Goal: Information Seeking & Learning: Learn about a topic

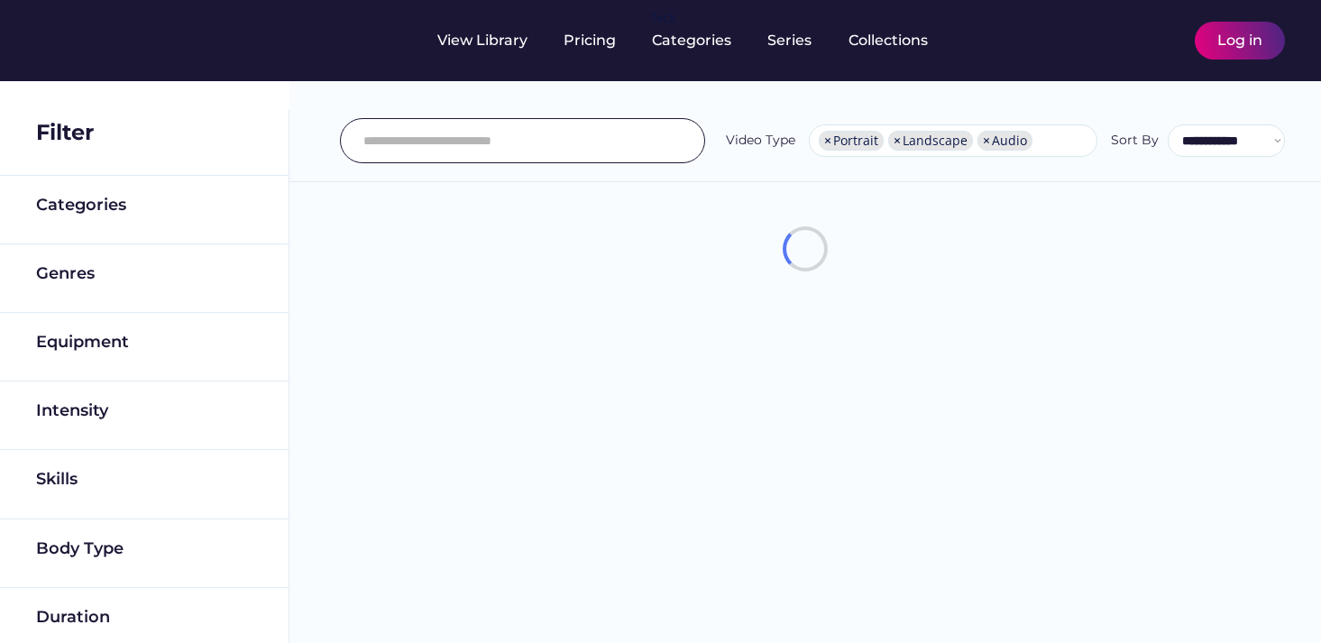
select select "**********"
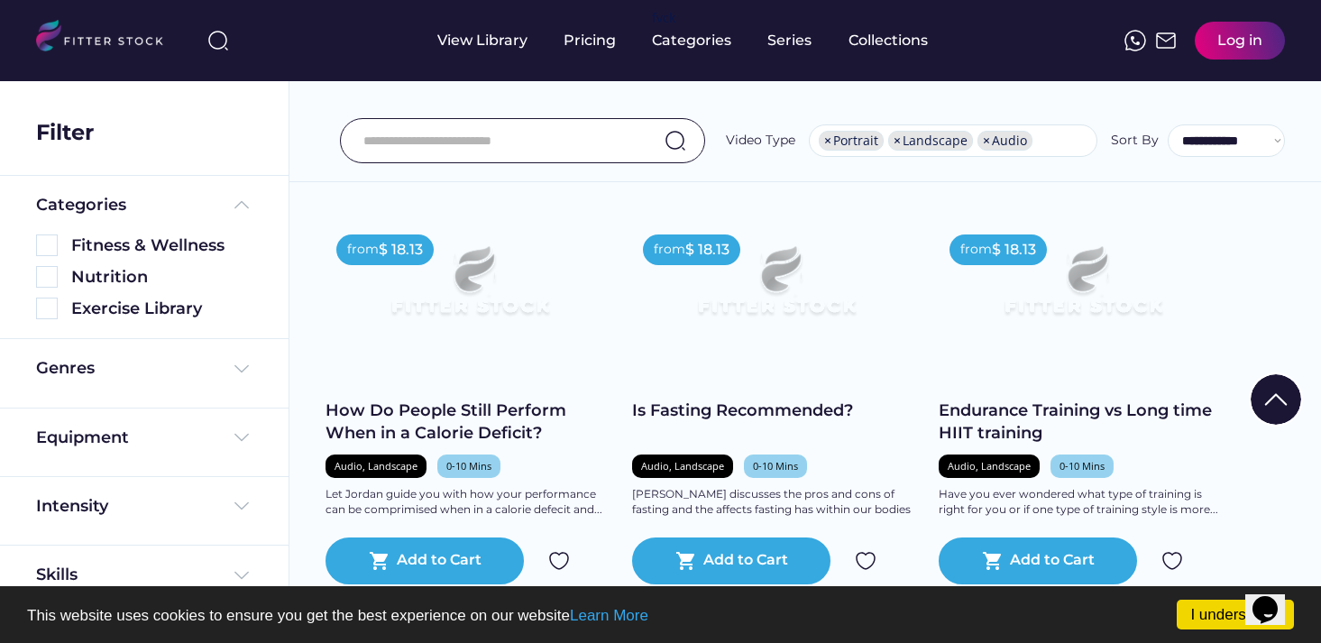
scroll to position [5960, 0]
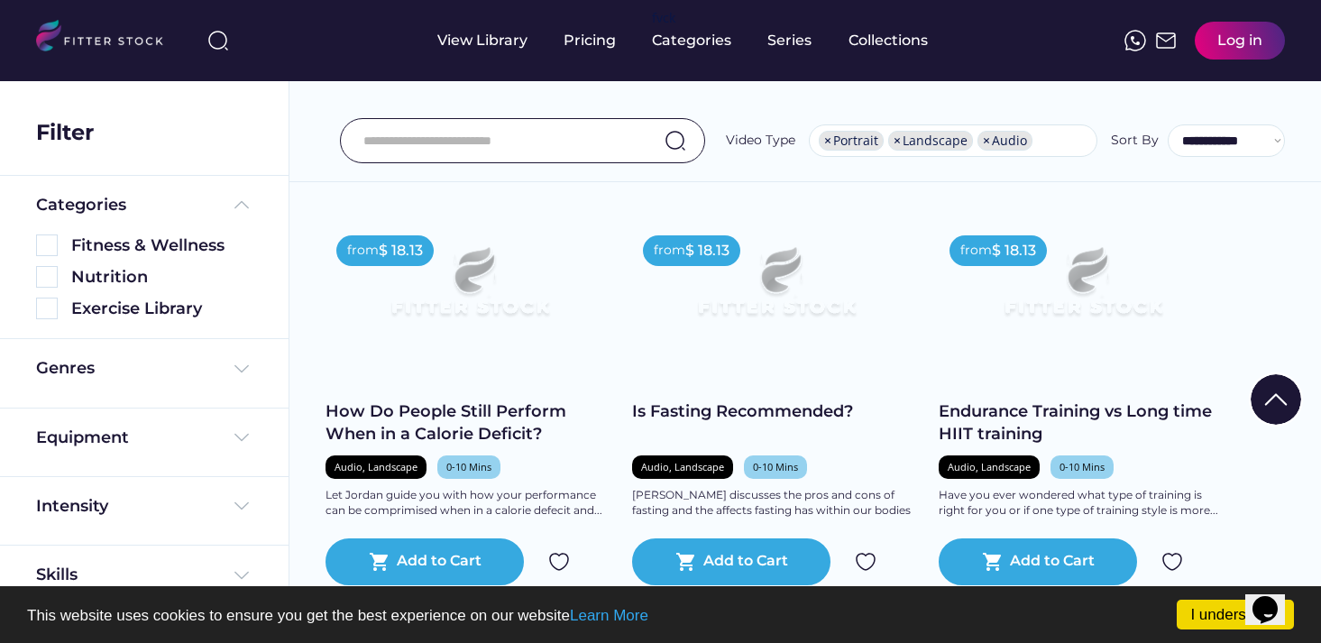
click at [531, 125] on input "input" at bounding box center [499, 141] width 273 height 38
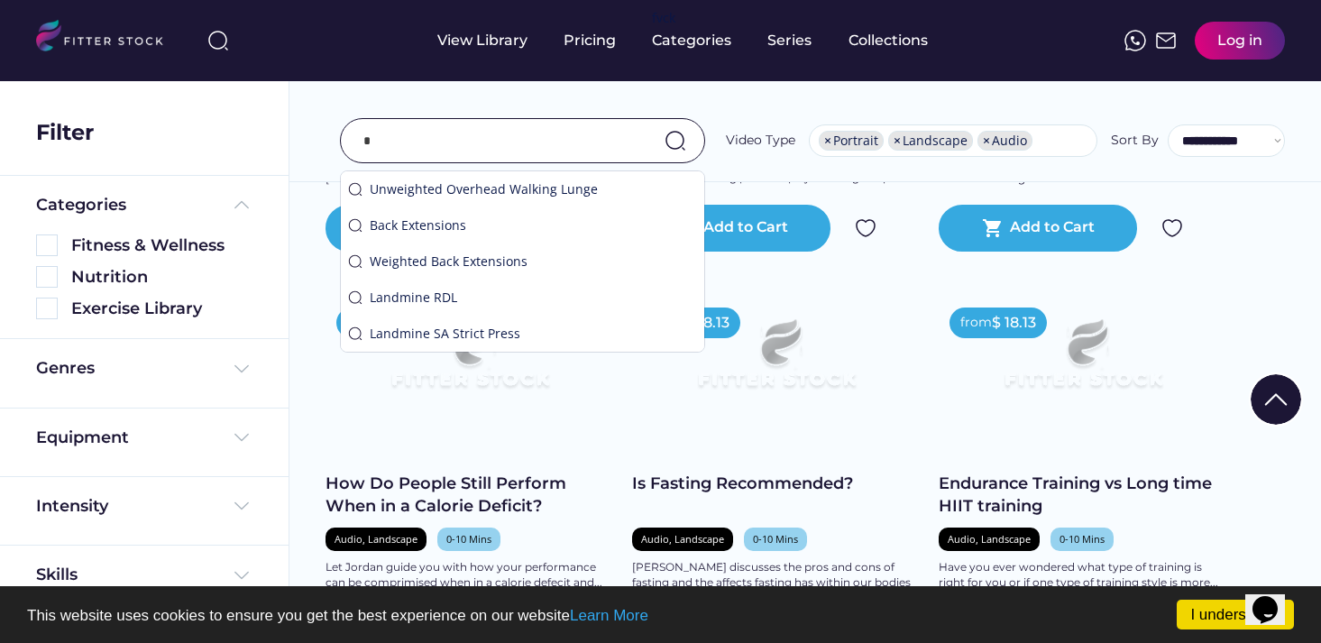
scroll to position [6032, 0]
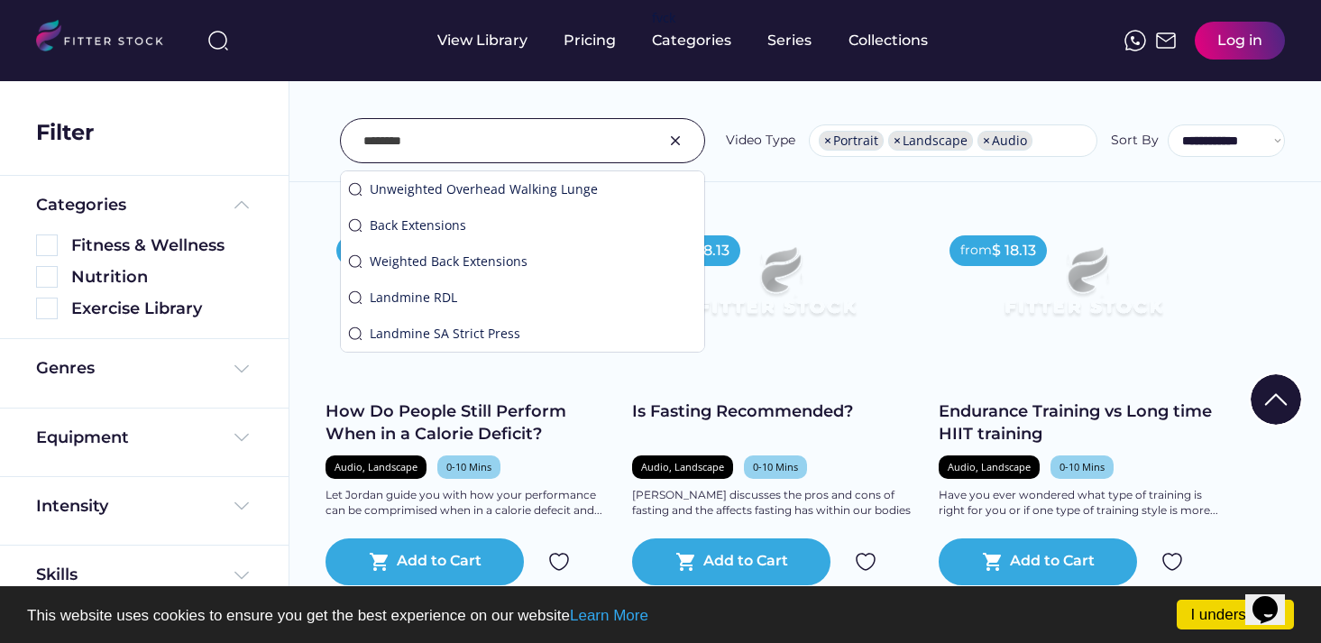
type input "********"
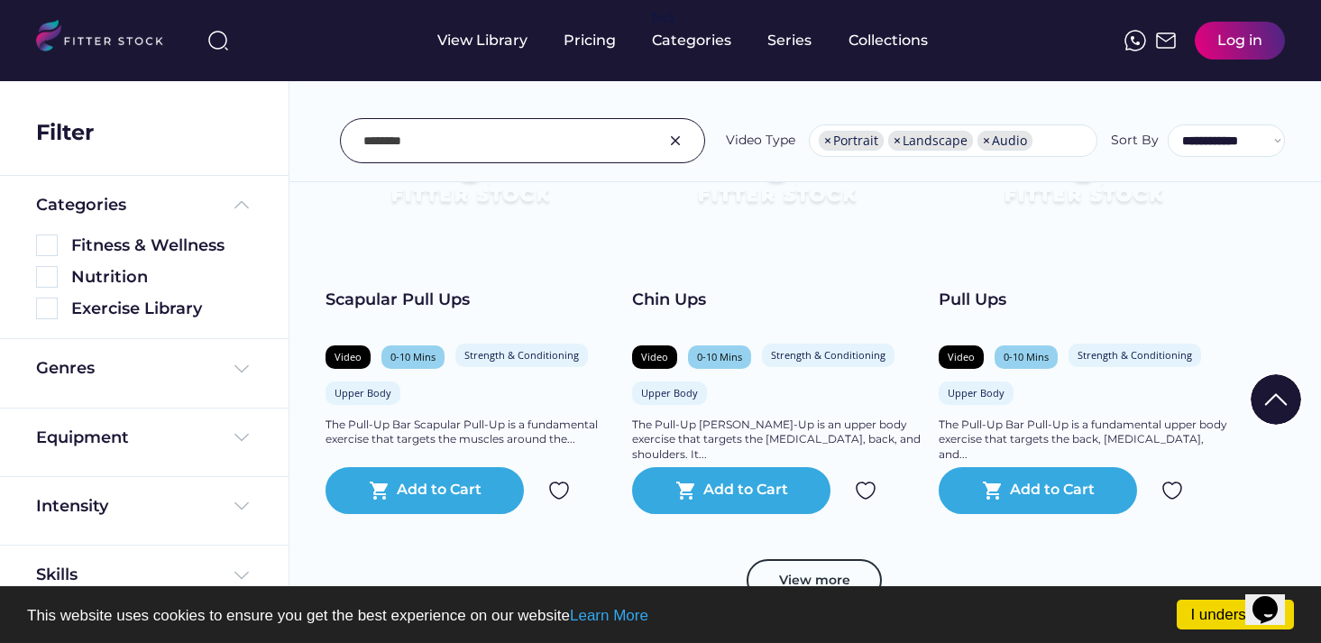
scroll to position [7927, 0]
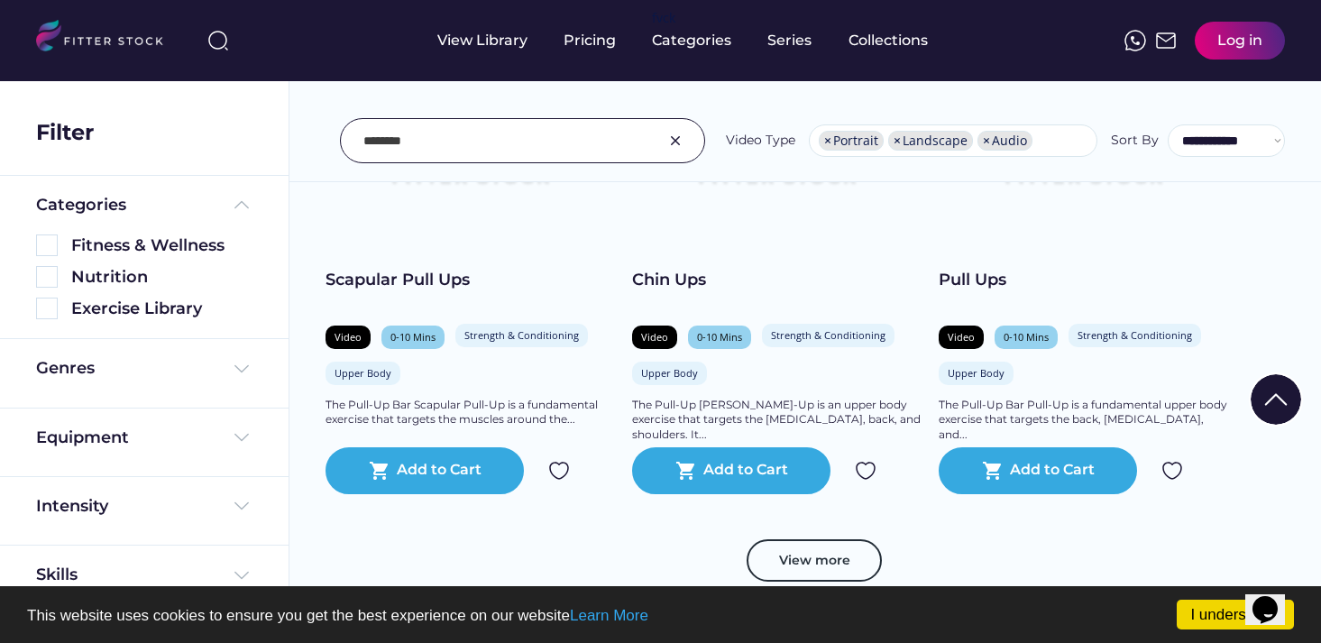
click at [577, 428] on div "The Pull-Up Bar Scapular Pull-Up is a fundamental exercise that targets the mus…" at bounding box center [469, 413] width 288 height 31
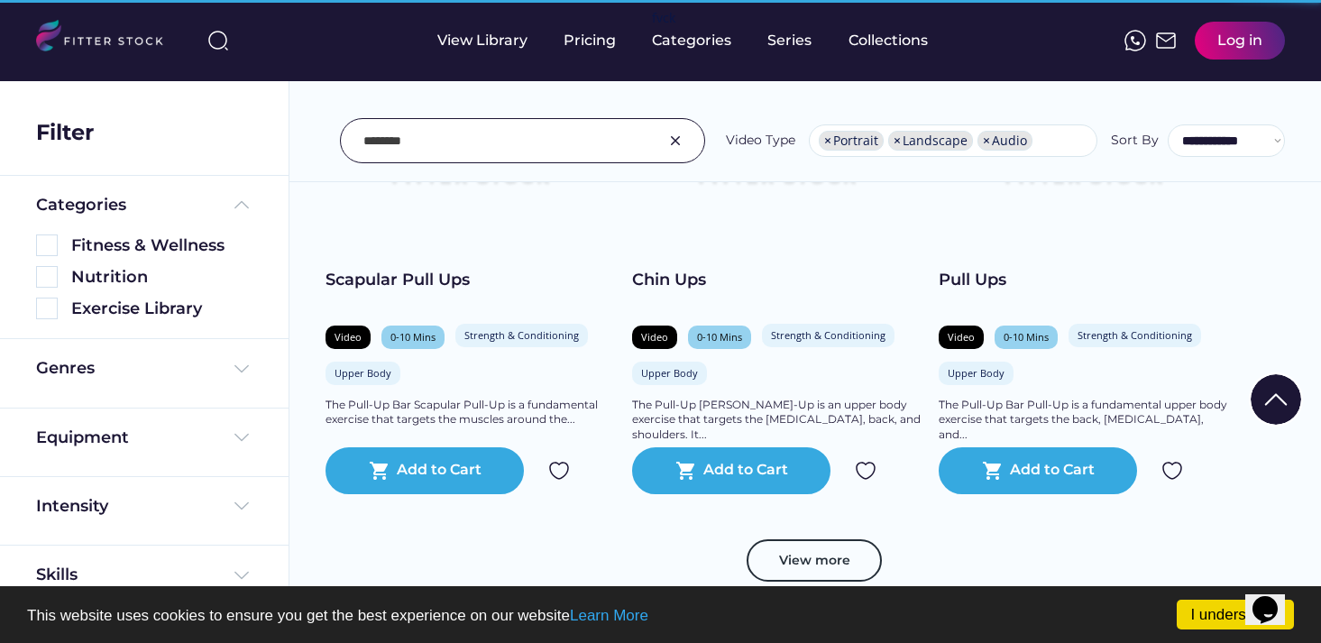
click at [565, 428] on div "The Pull-Up Bar Scapular Pull-Up is a fundamental exercise that targets the mus…" at bounding box center [469, 413] width 288 height 31
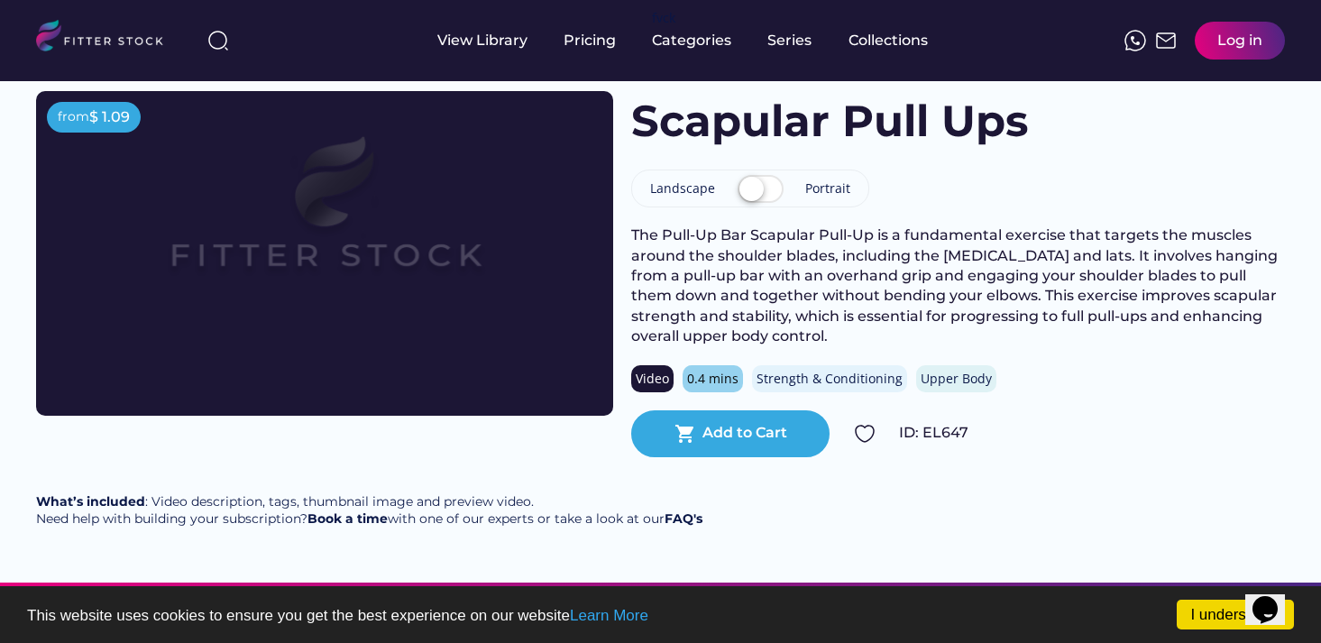
scroll to position [89, 0]
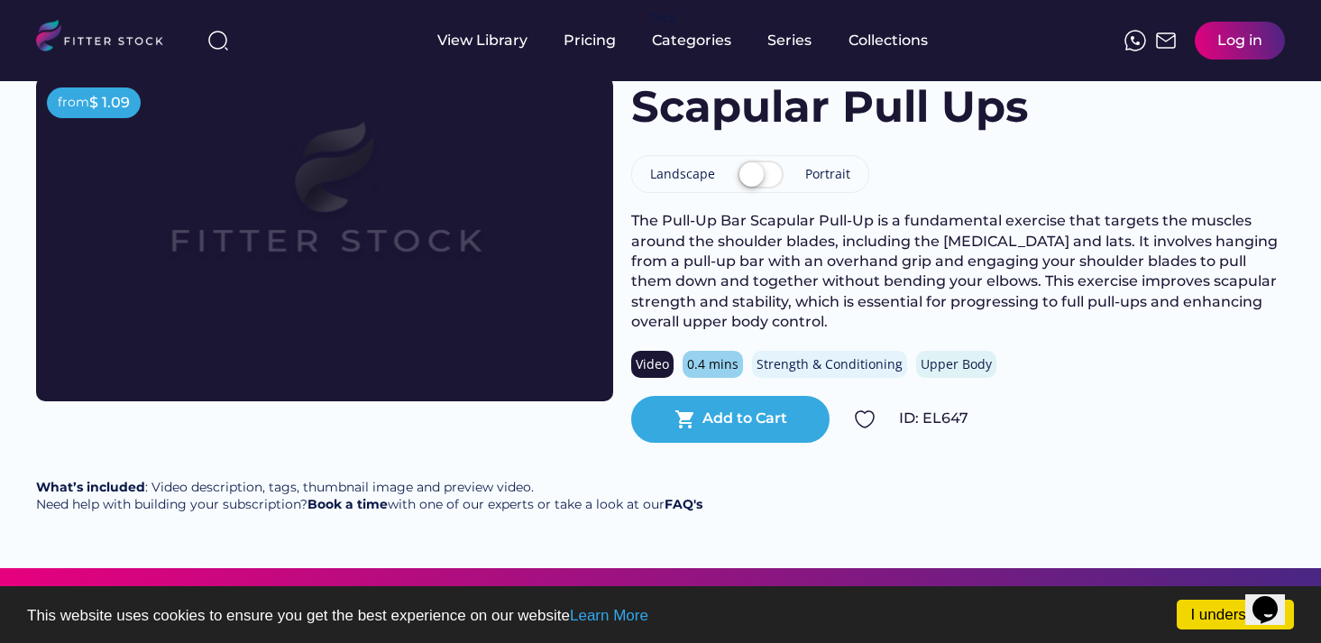
click at [395, 178] on label at bounding box center [760, 176] width 55 height 40
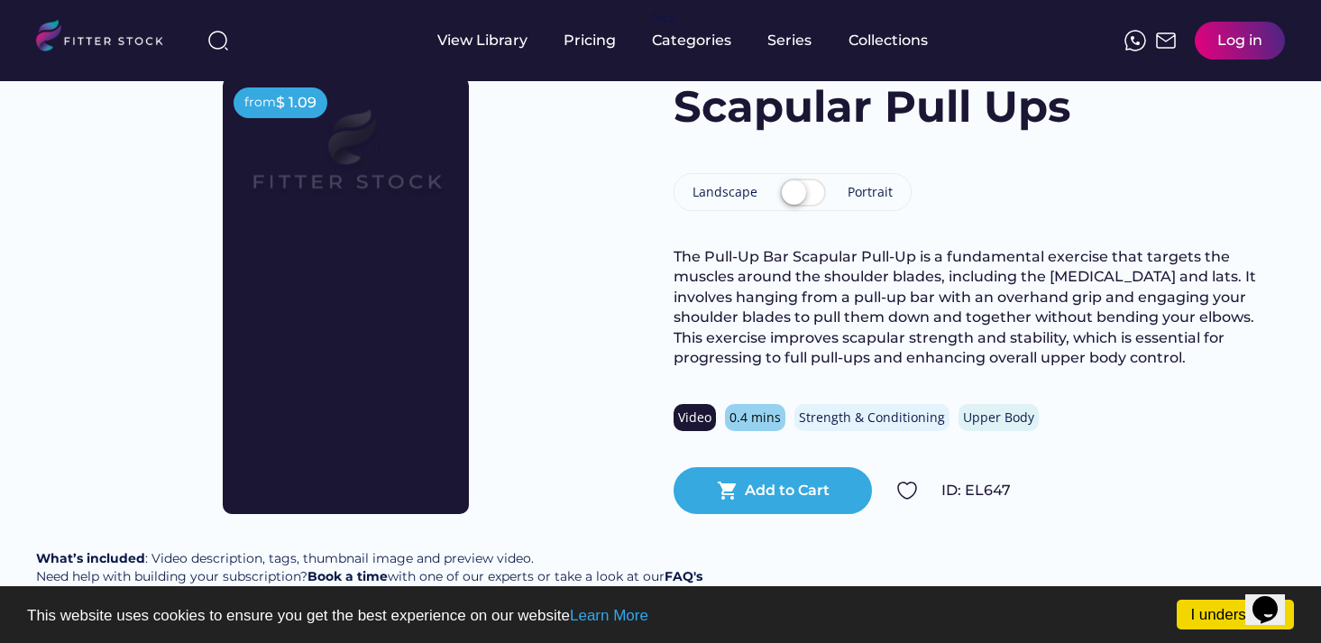
click at [395, 180] on label at bounding box center [802, 194] width 55 height 40
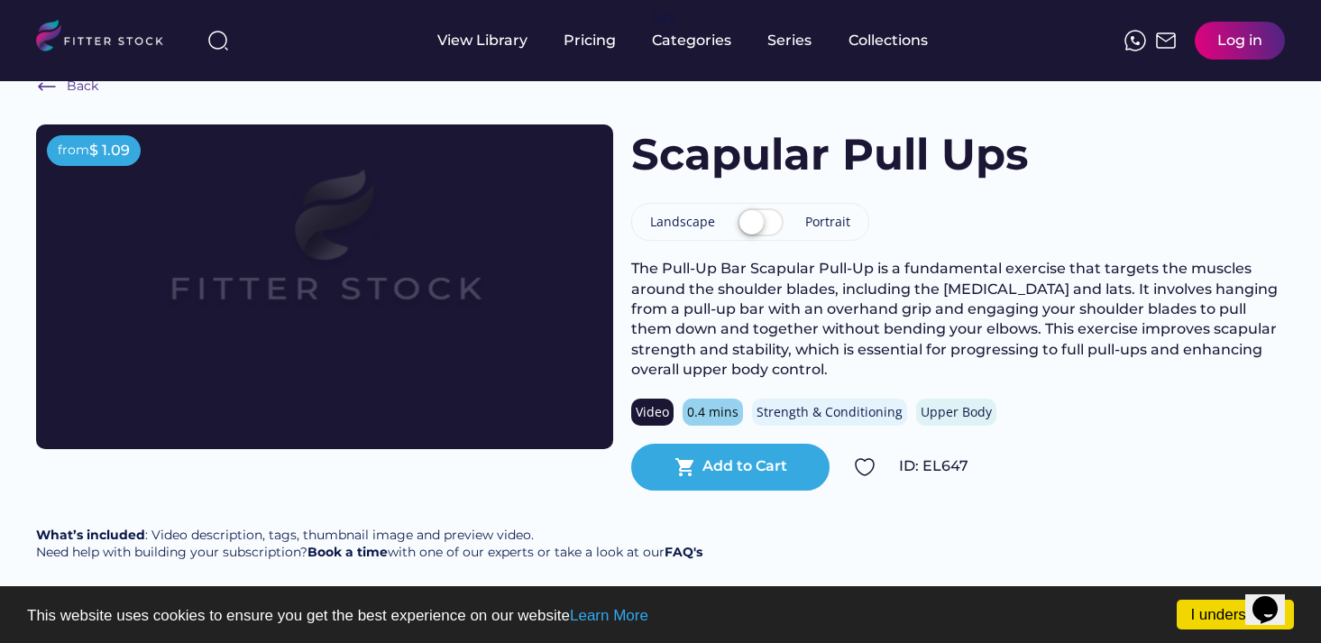
scroll to position [41, 0]
click at [395, 219] on label at bounding box center [760, 225] width 55 height 40
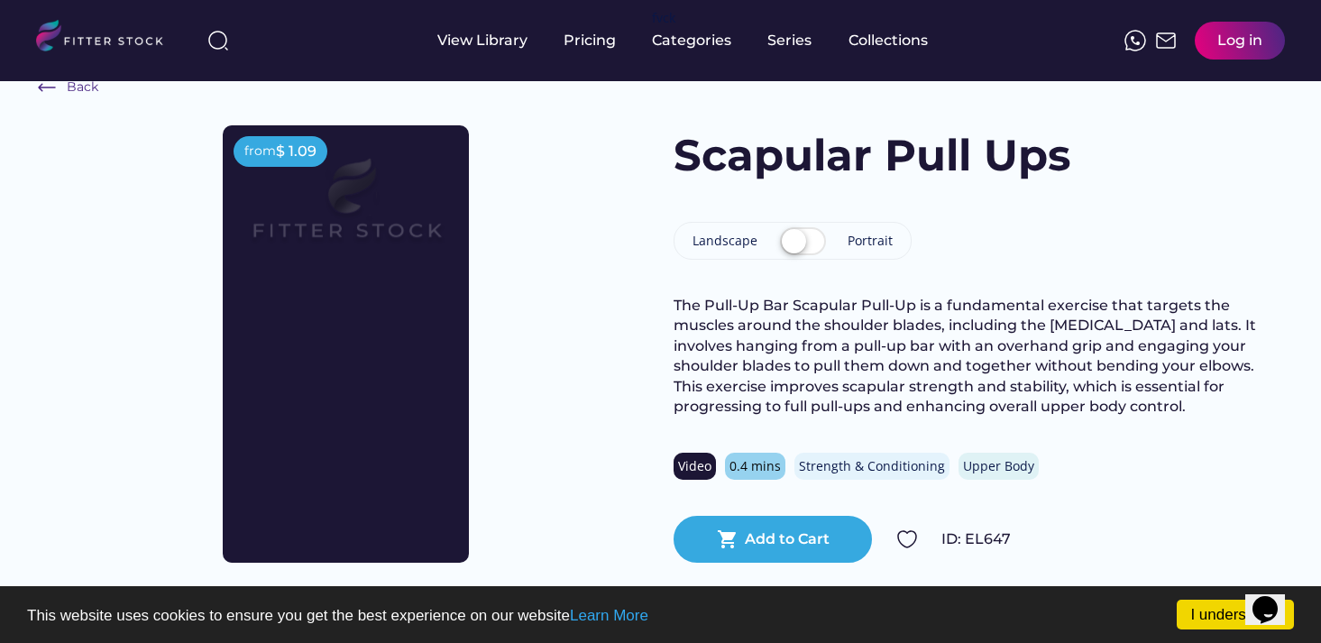
click at [395, 235] on label at bounding box center [802, 243] width 55 height 40
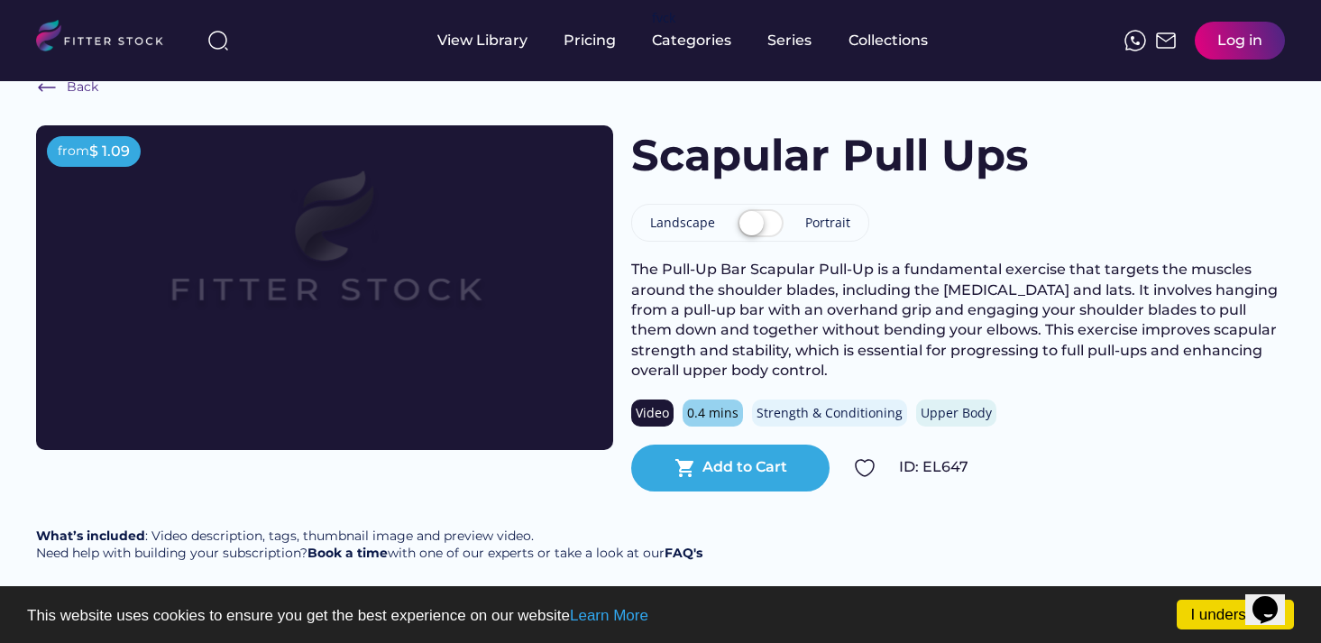
click at [395, 220] on label at bounding box center [760, 225] width 55 height 40
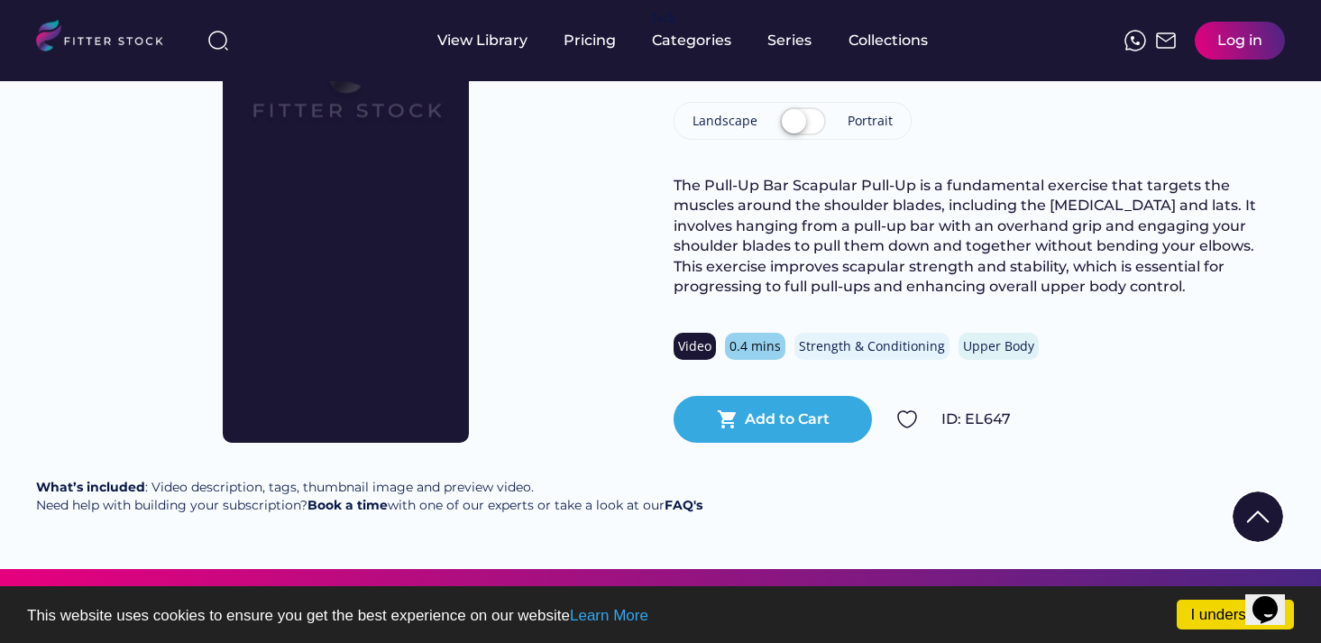
scroll to position [163, 0]
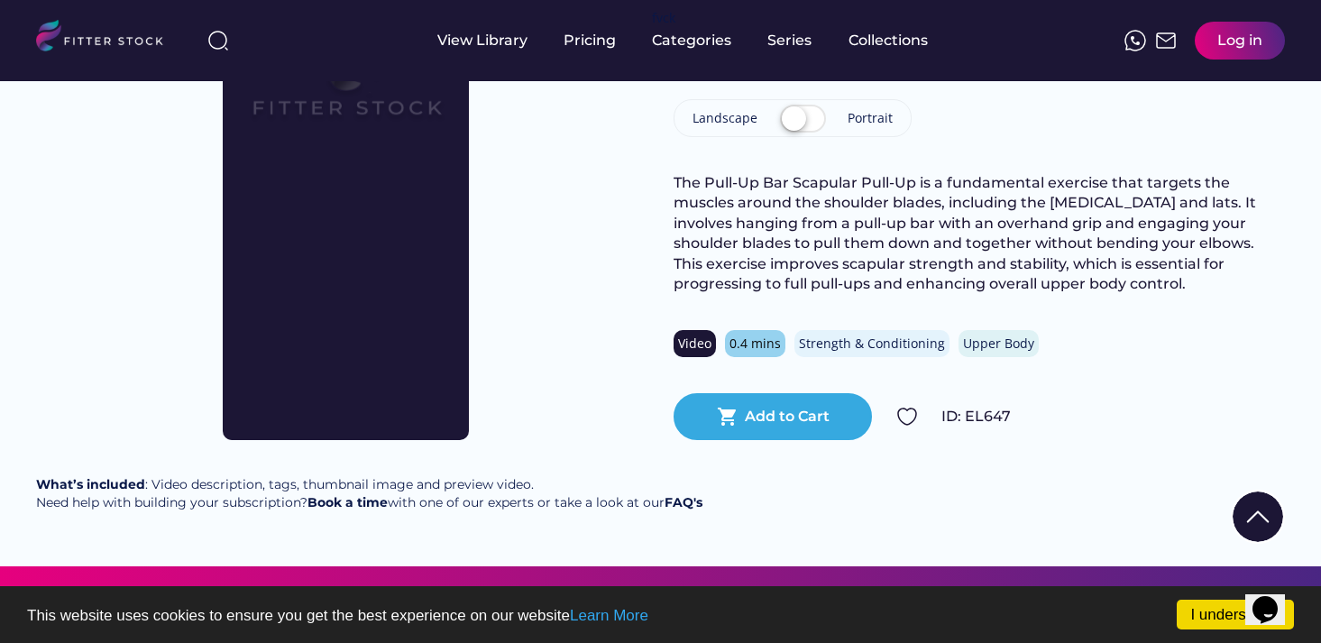
click at [276, 486] on div "What’s included : Video description, tags, thumbnail image and preview video. N…" at bounding box center [369, 493] width 666 height 35
click at [314, 482] on div "What’s included : Video description, tags, thumbnail image and preview video. N…" at bounding box center [369, 493] width 666 height 35
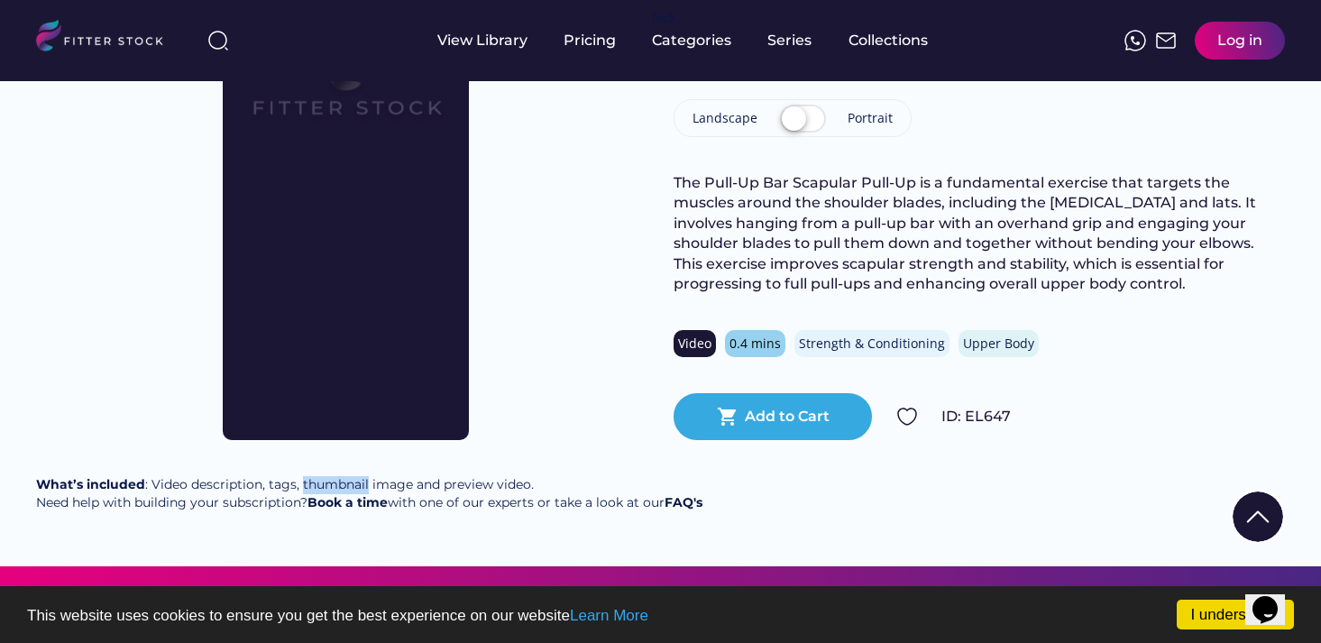
click at [314, 482] on div "What’s included : Video description, tags, thumbnail image and preview video. N…" at bounding box center [369, 493] width 666 height 35
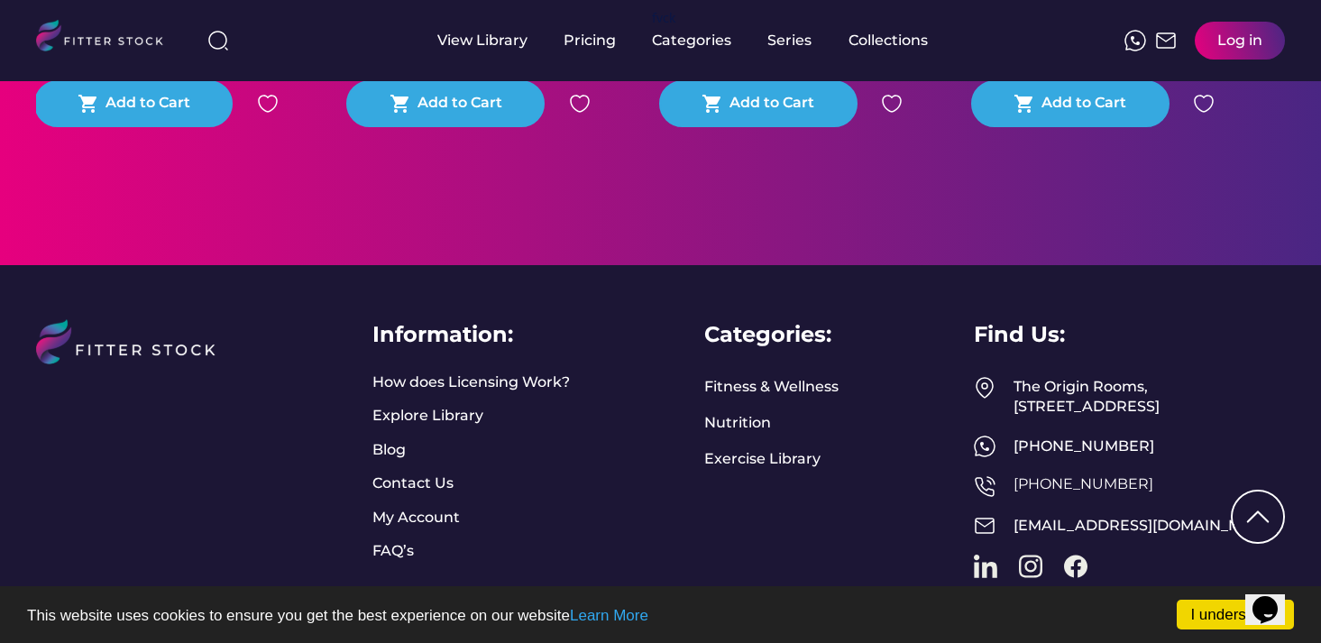
scroll to position [1187, 0]
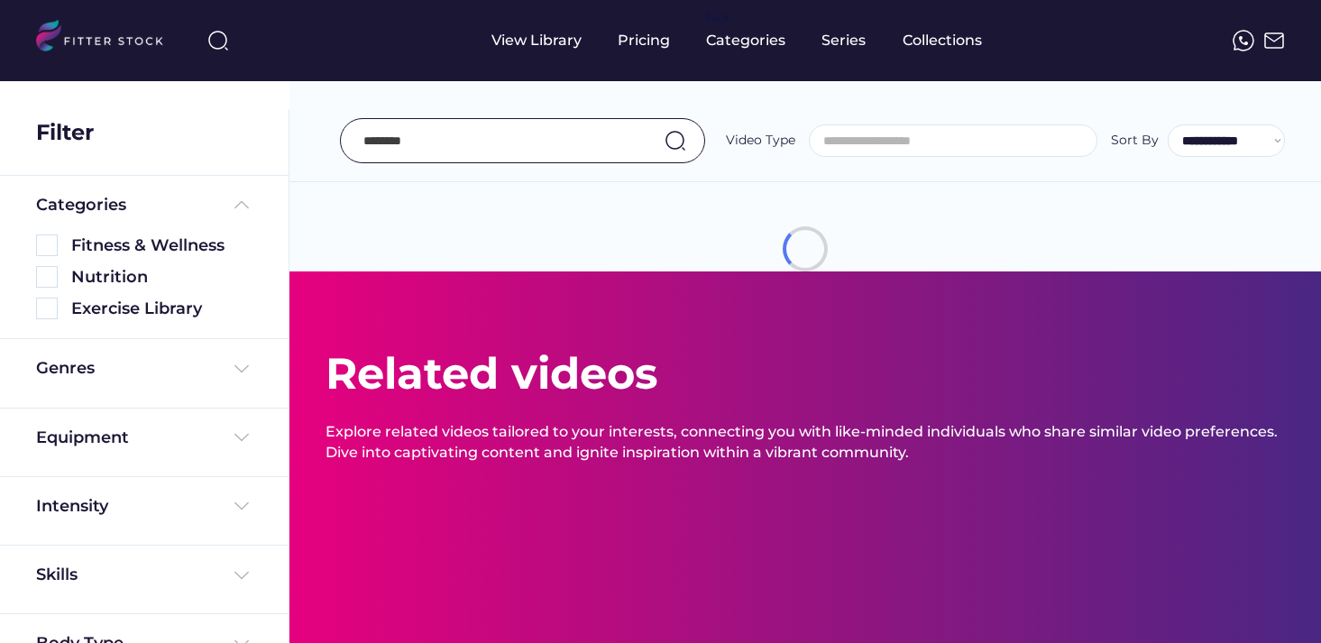
select select "**********"
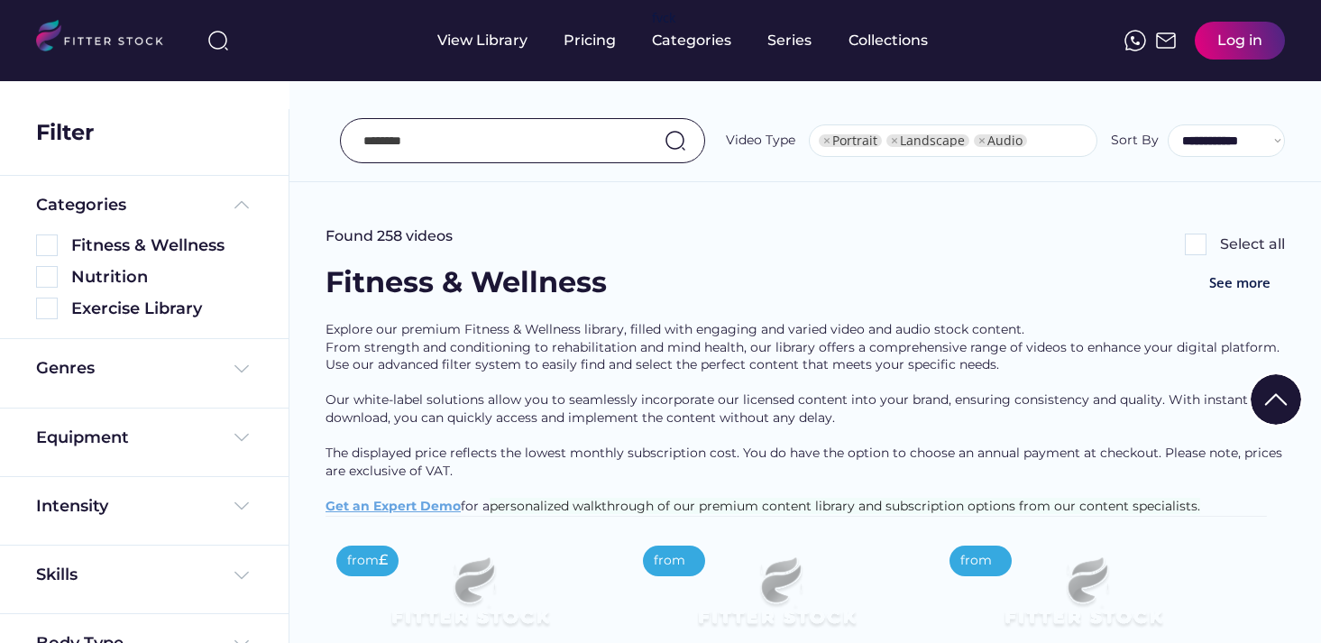
select select "**********"
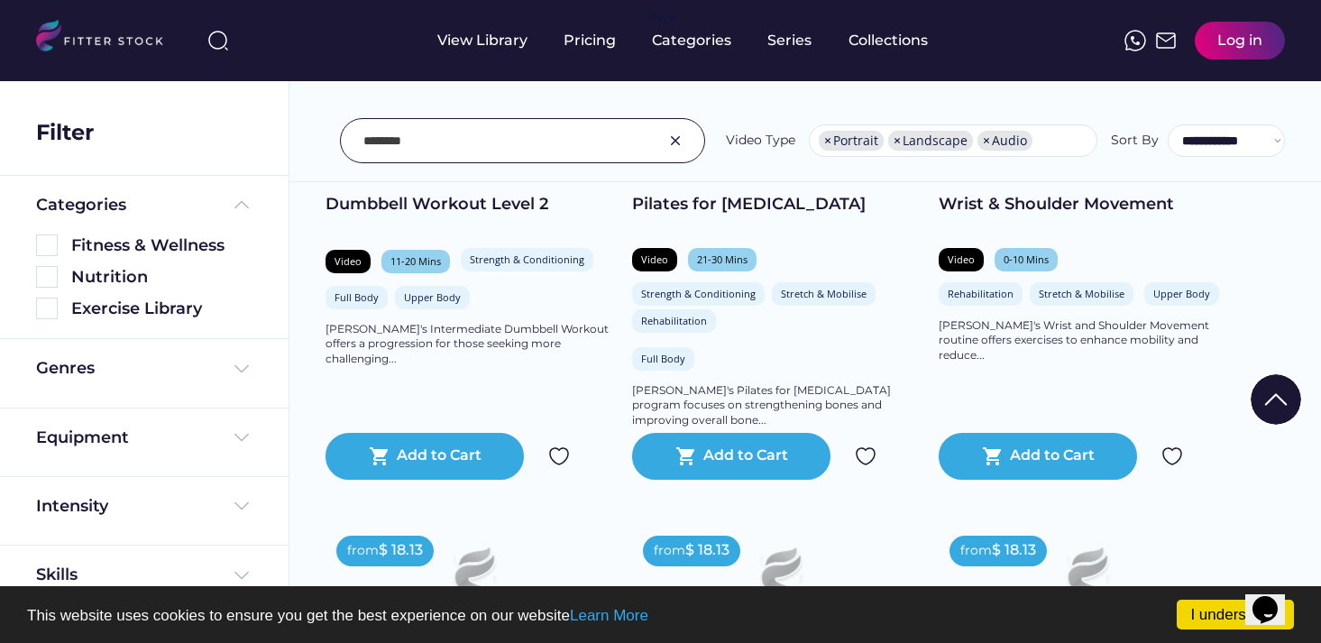
scroll to position [2822, 0]
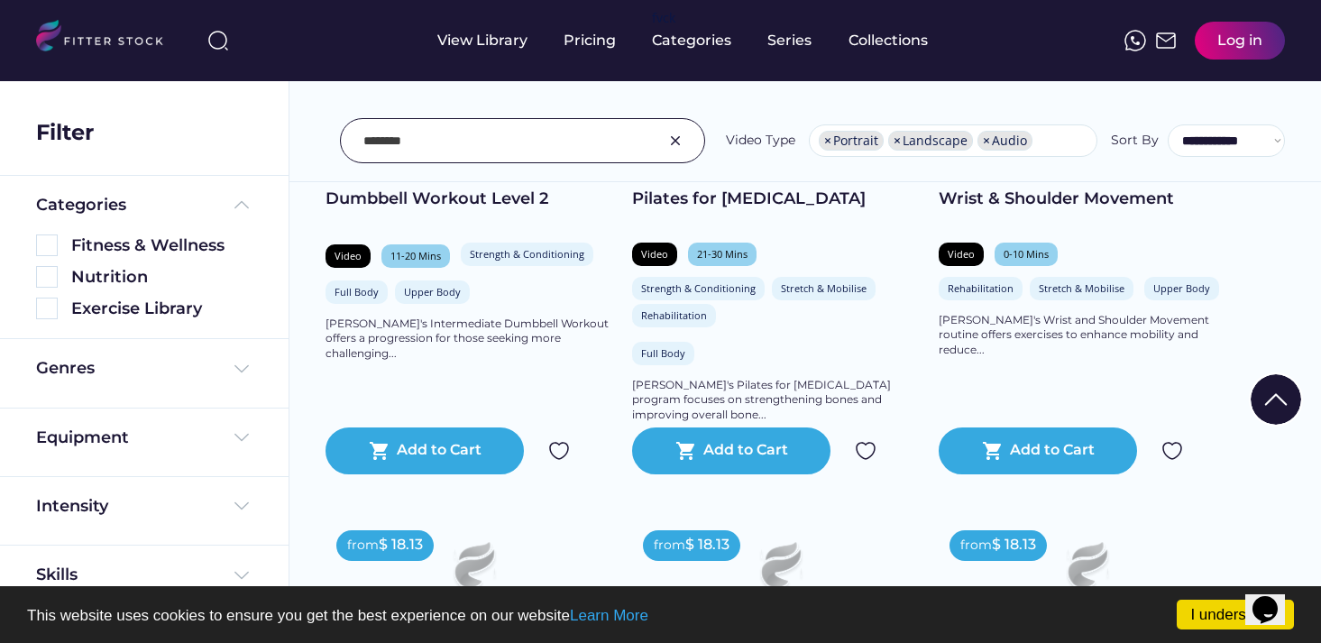
click at [480, 147] on input "input" at bounding box center [499, 141] width 273 height 38
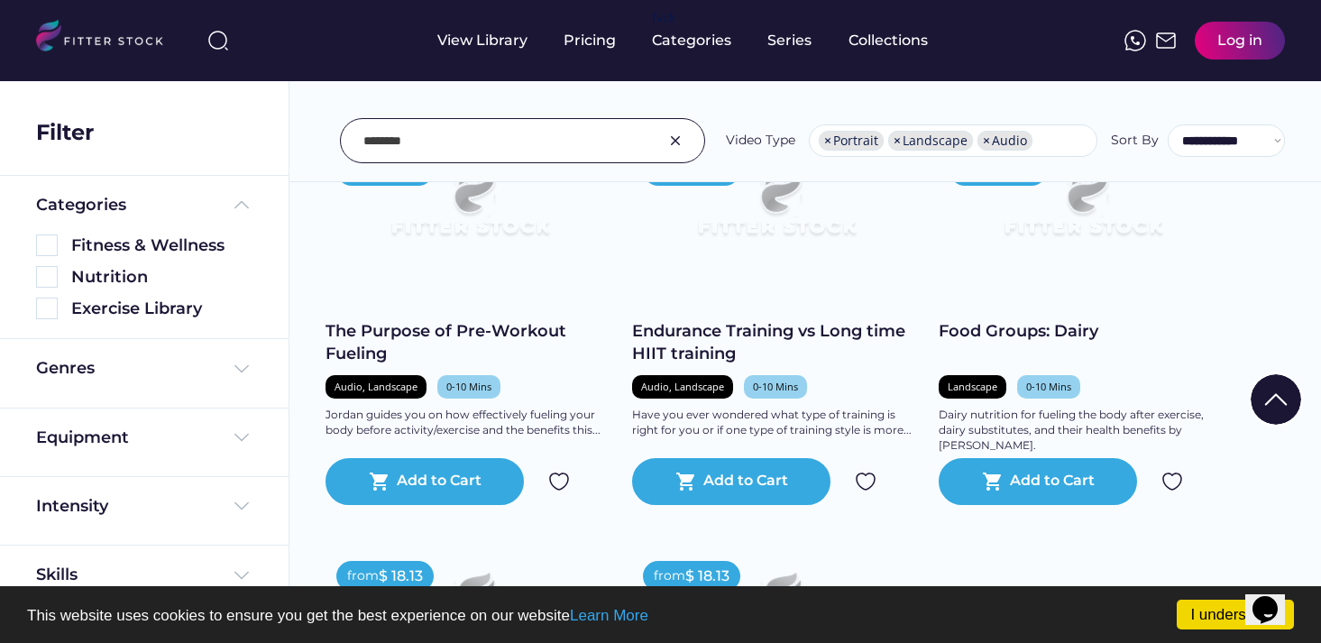
scroll to position [4029, 0]
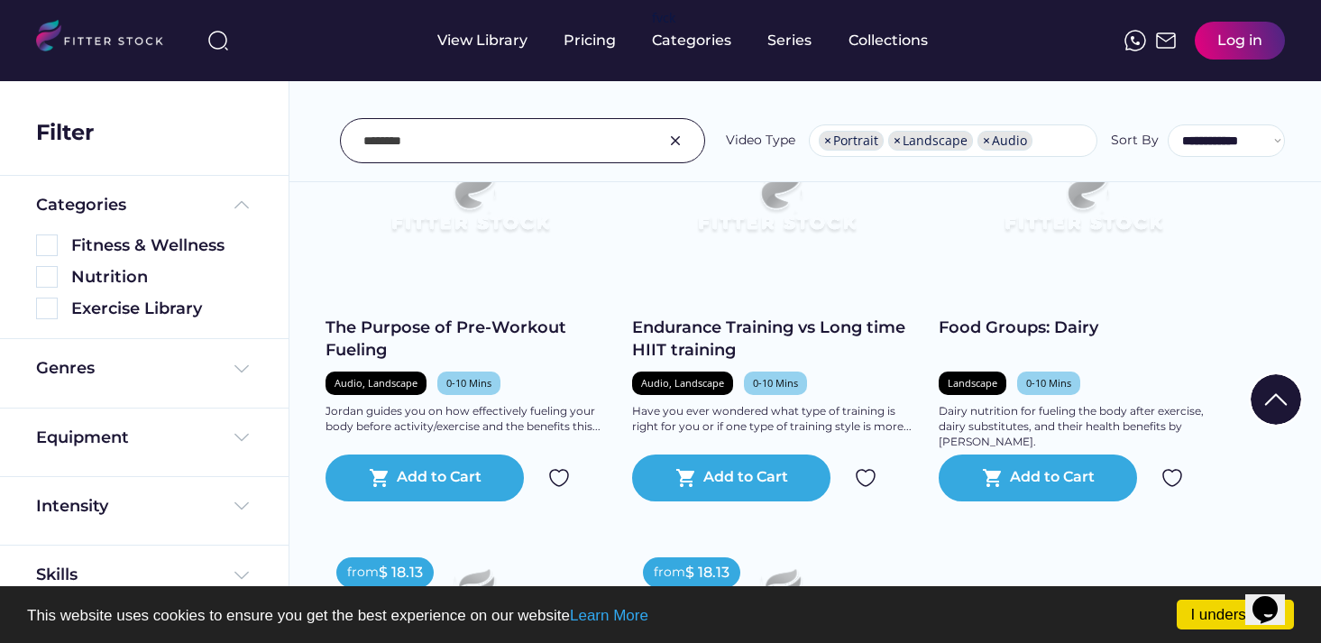
click at [508, 260] on img at bounding box center [469, 206] width 231 height 130
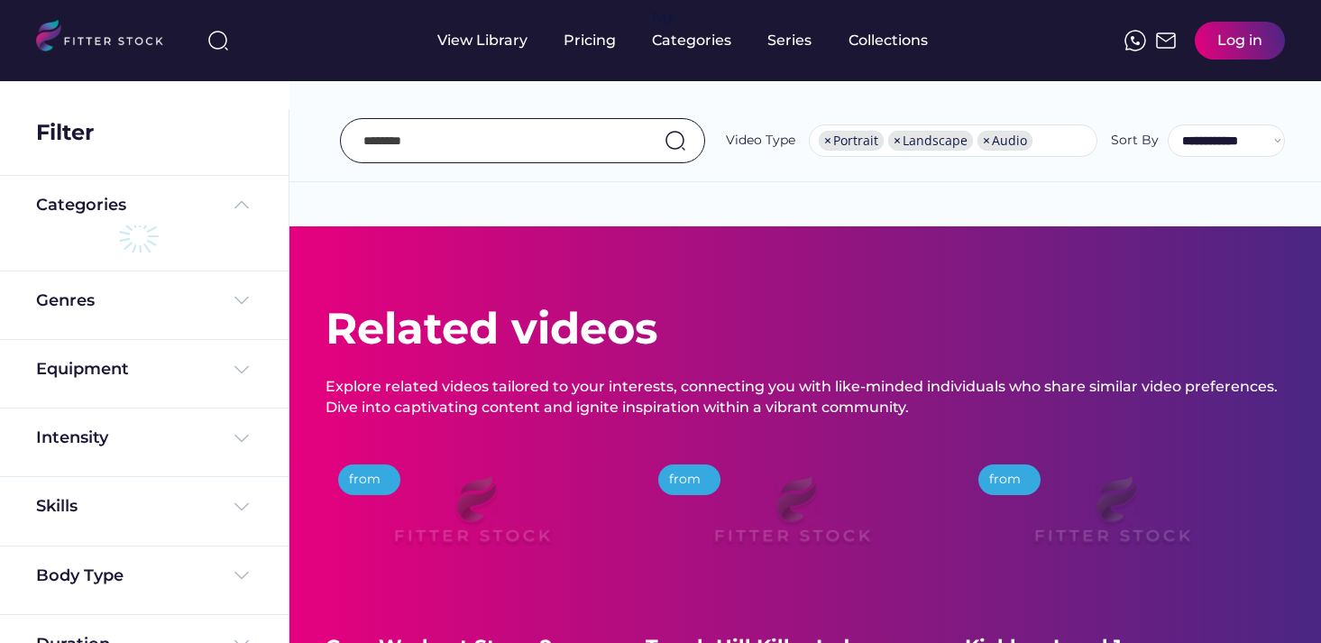
select select "**********"
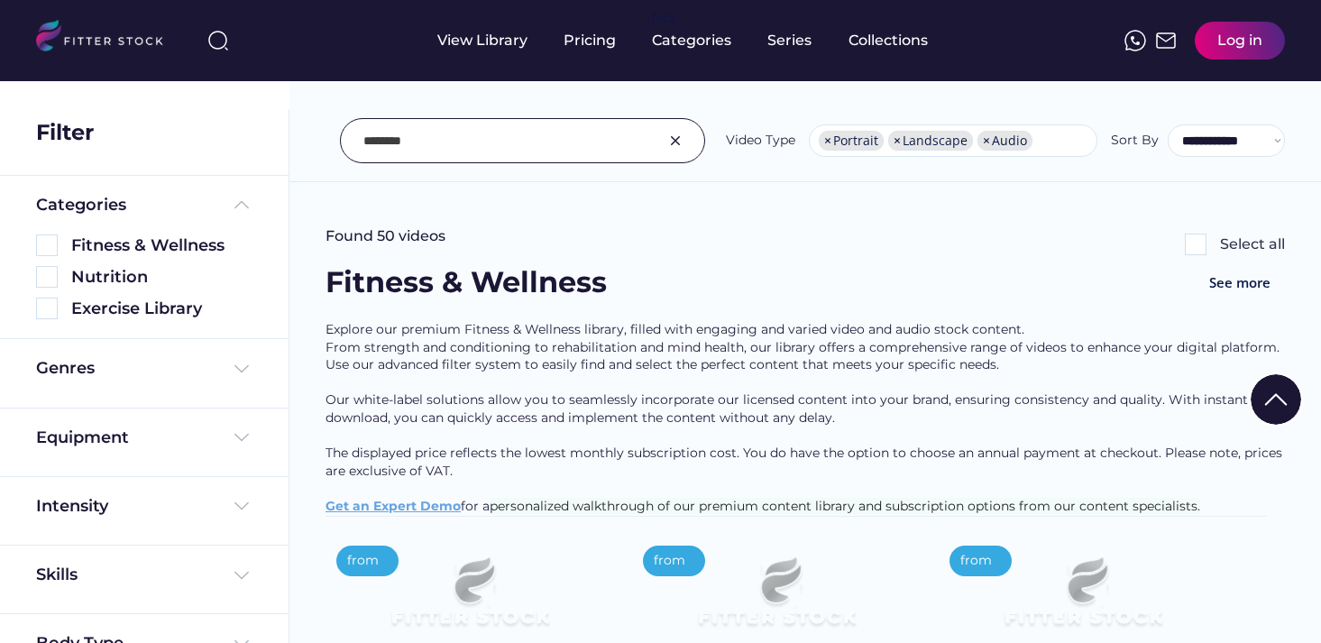
scroll to position [3993, 0]
